Goal: Transaction & Acquisition: Purchase product/service

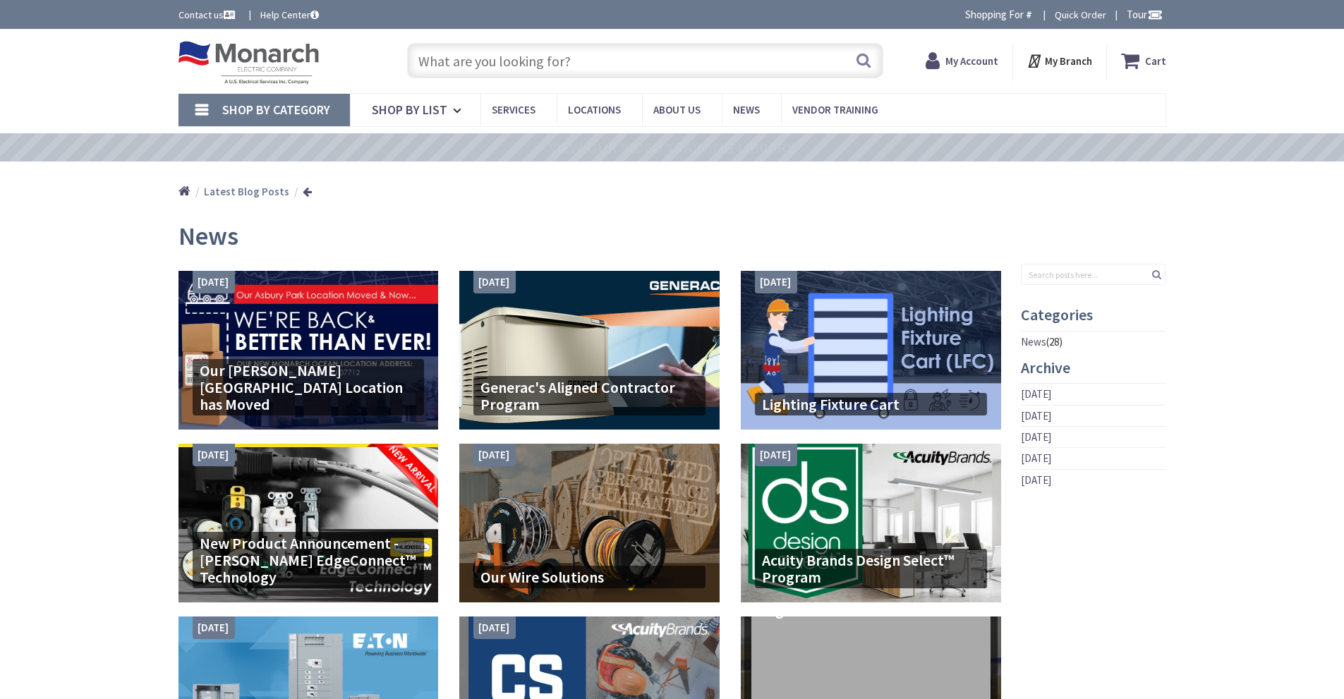
type input "[STREET_ADDRESS]"
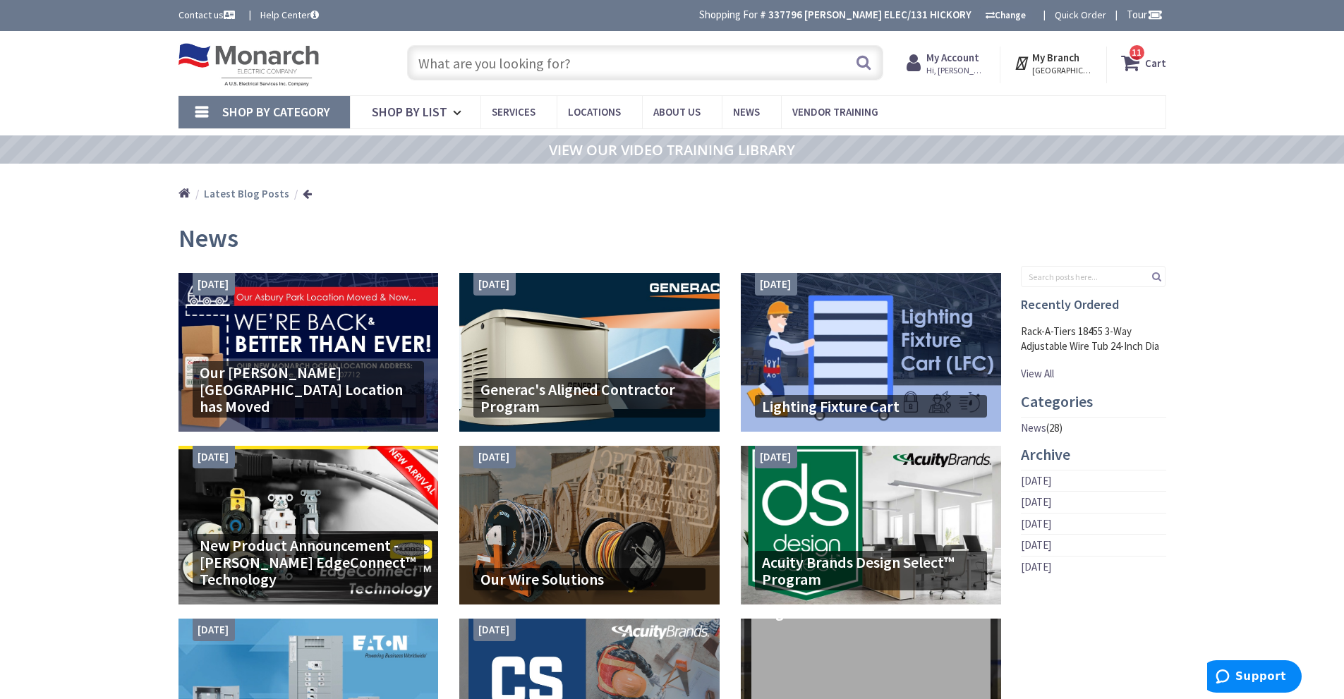
click at [607, 68] on input "text" at bounding box center [645, 62] width 476 height 35
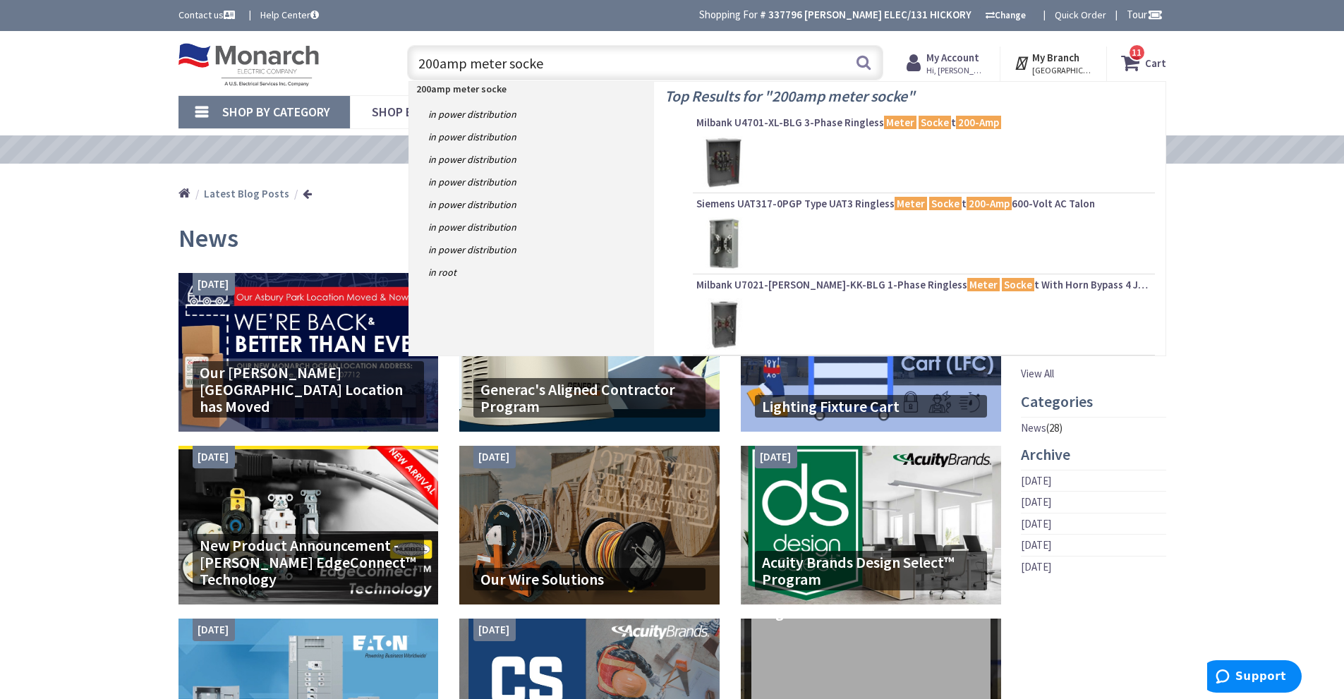
type input "200amp meter socket"
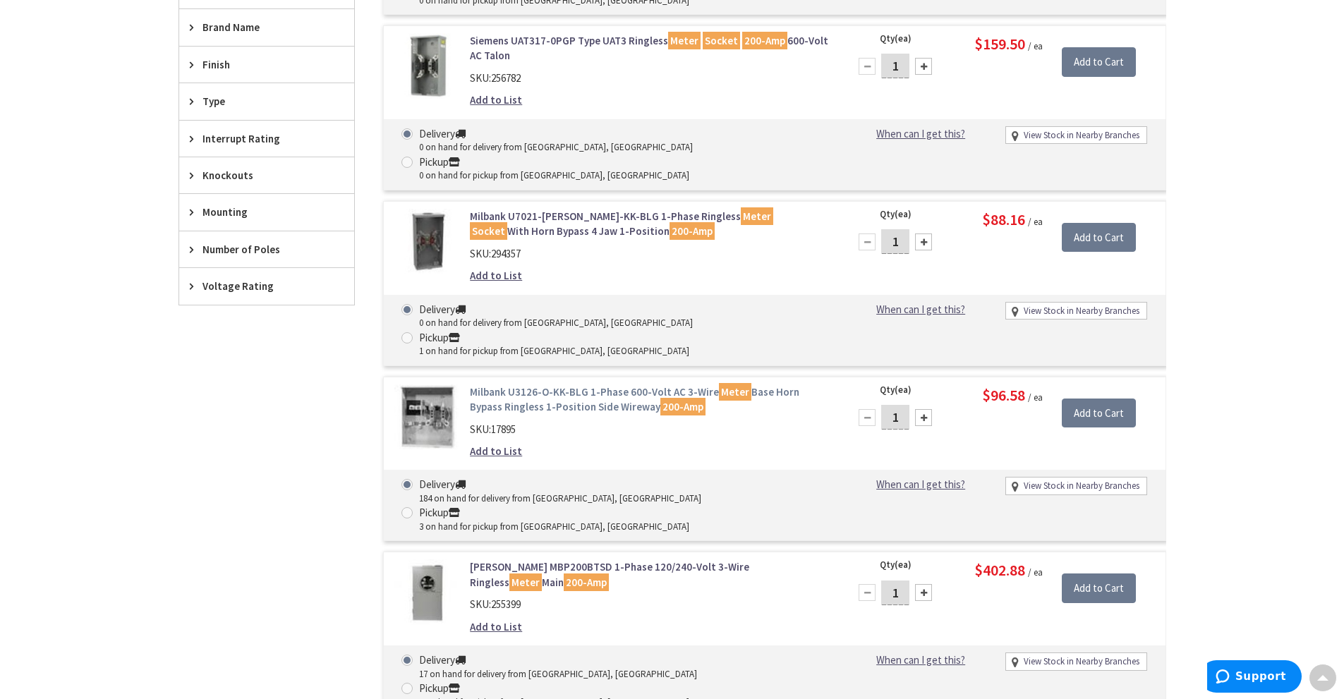
scroll to position [708, 0]
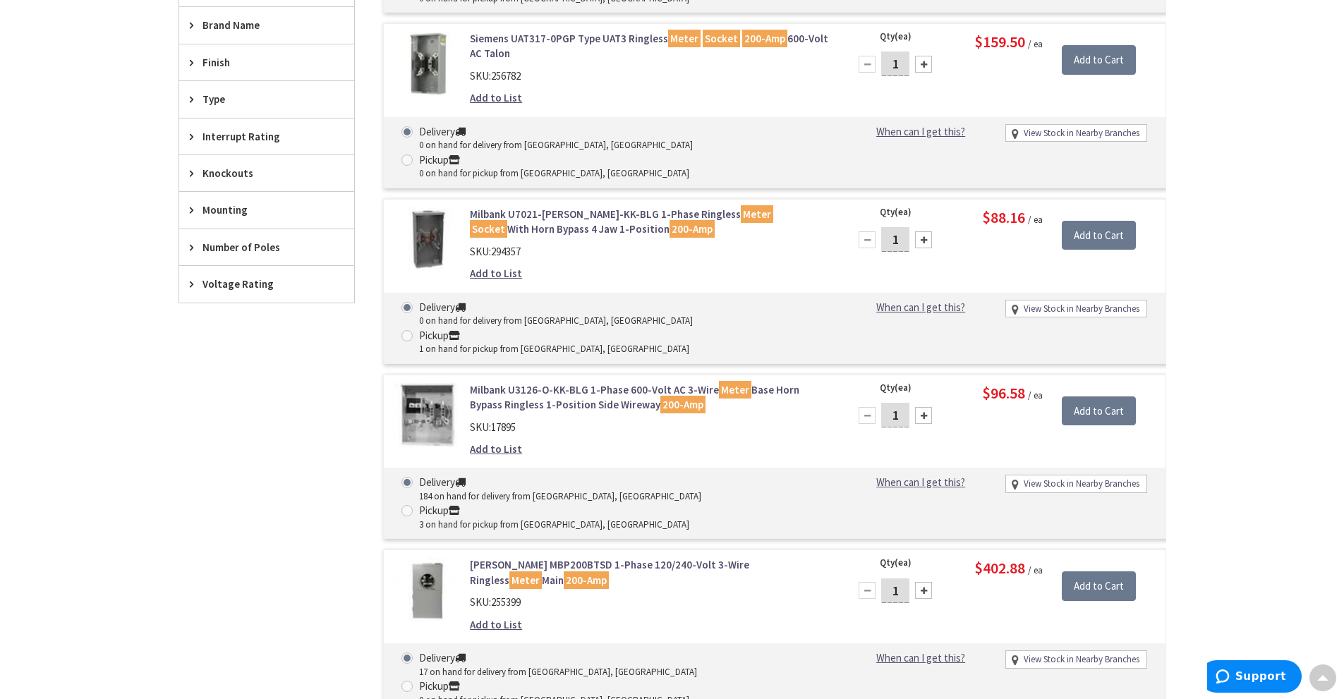
click at [505, 557] on link "Eaton MBP200BTSD 1-Phase 120/240-Volt 3-Wire Ringless Meter Main 200-Amp" at bounding box center [649, 572] width 359 height 30
